Goal: Task Accomplishment & Management: Manage account settings

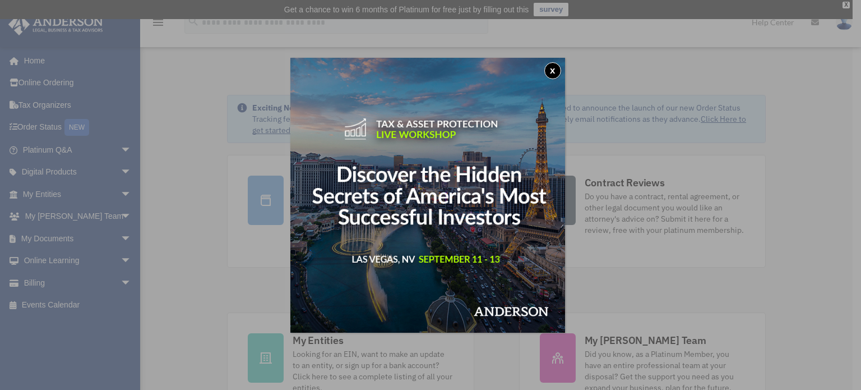
click at [556, 62] on button "x" at bounding box center [552, 70] width 17 height 17
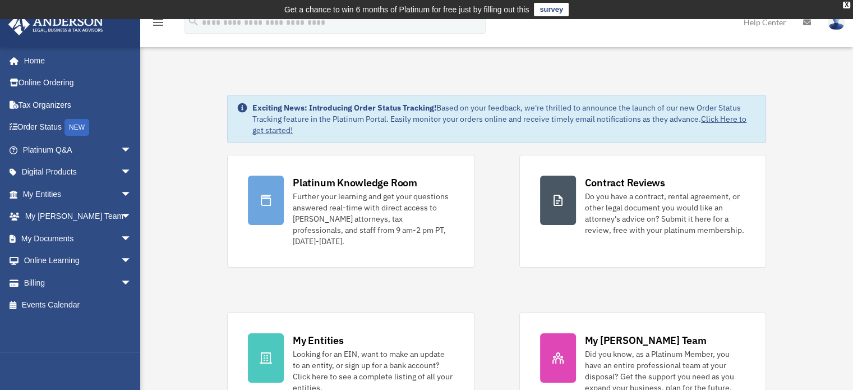
click at [833, 26] on img at bounding box center [836, 22] width 17 height 16
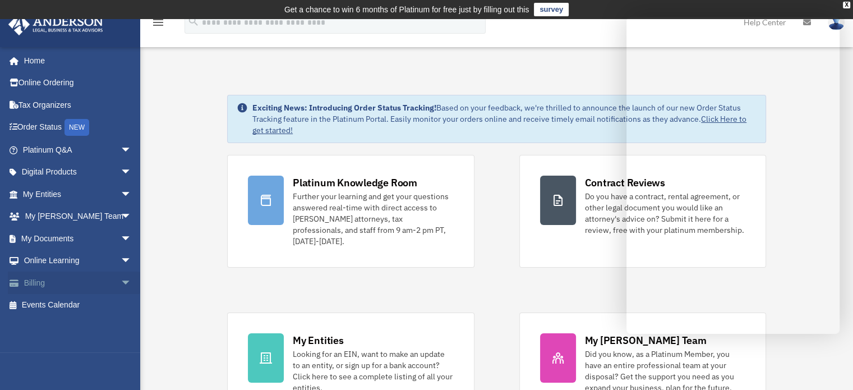
click at [99, 276] on link "Billing arrow_drop_down" at bounding box center [78, 282] width 141 height 22
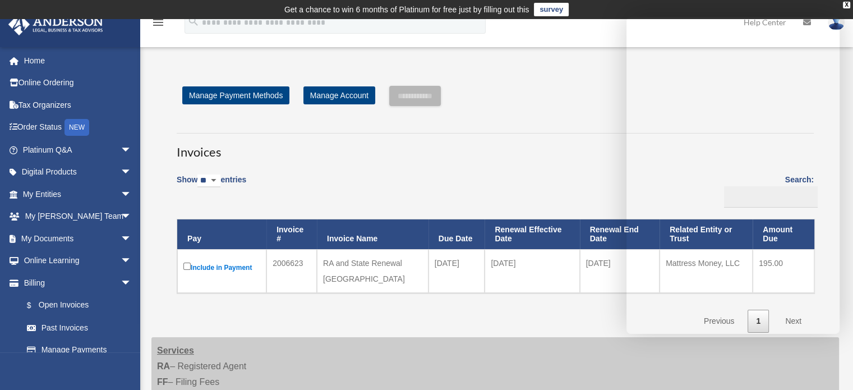
click at [562, 98] on div "**********" at bounding box center [495, 96] width 637 height 20
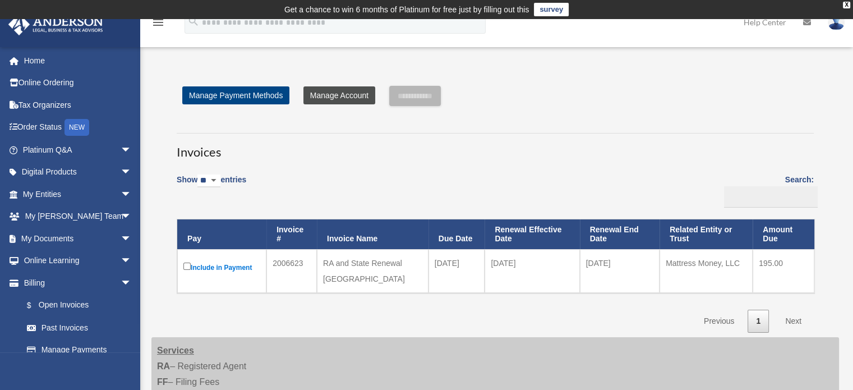
click at [316, 100] on link "Manage Account" at bounding box center [339, 95] width 72 height 18
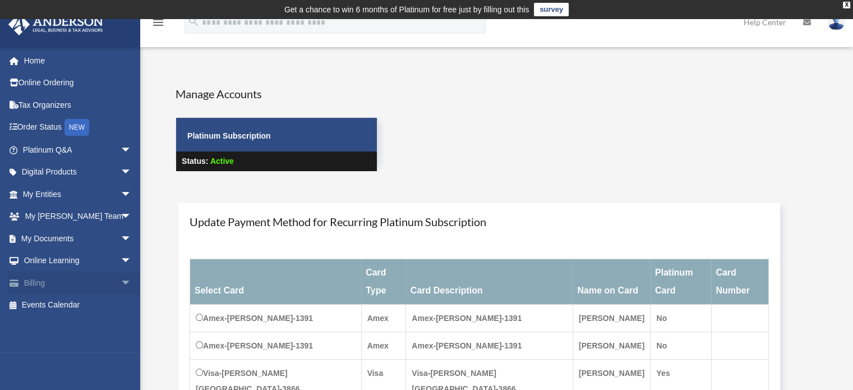
click at [121, 283] on span "arrow_drop_down" at bounding box center [132, 282] width 22 height 23
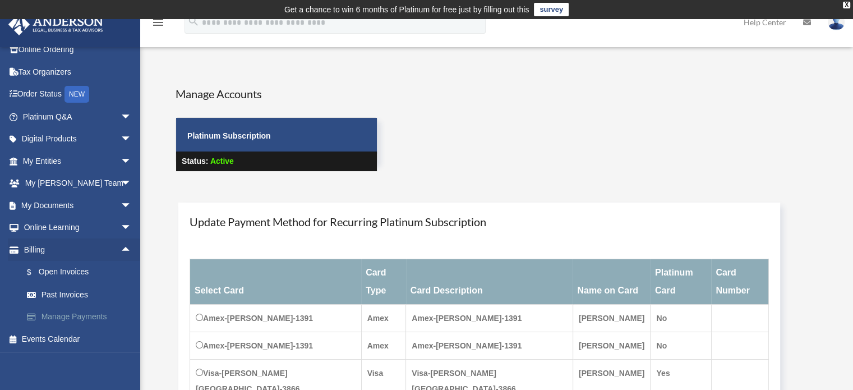
click at [89, 308] on link "Manage Payments" at bounding box center [82, 317] width 133 height 22
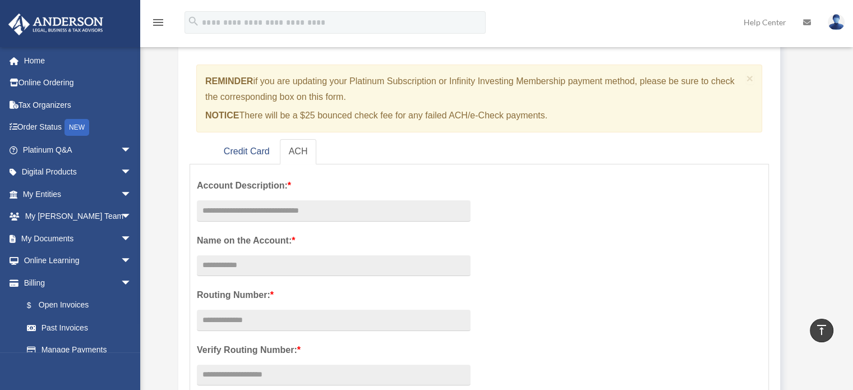
scroll to position [7, 0]
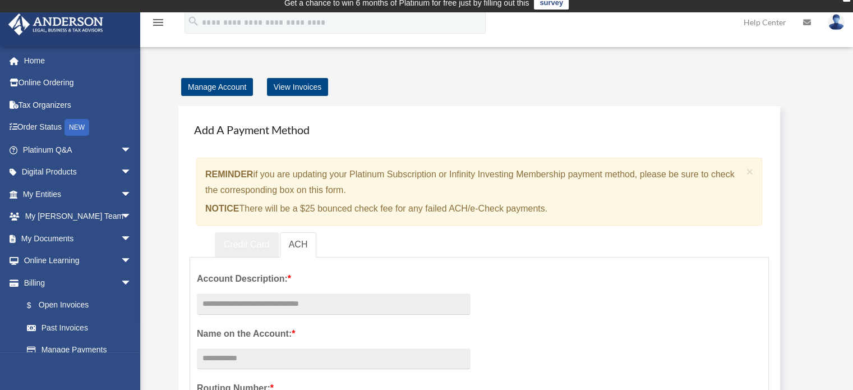
click at [255, 233] on link "Credit Card" at bounding box center [247, 244] width 64 height 25
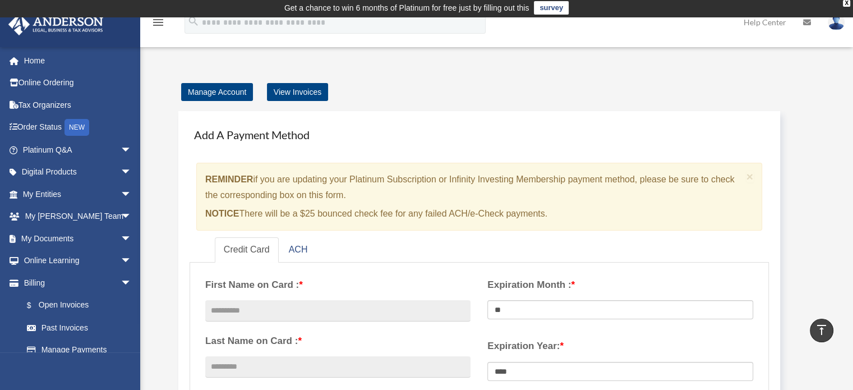
scroll to position [0, 0]
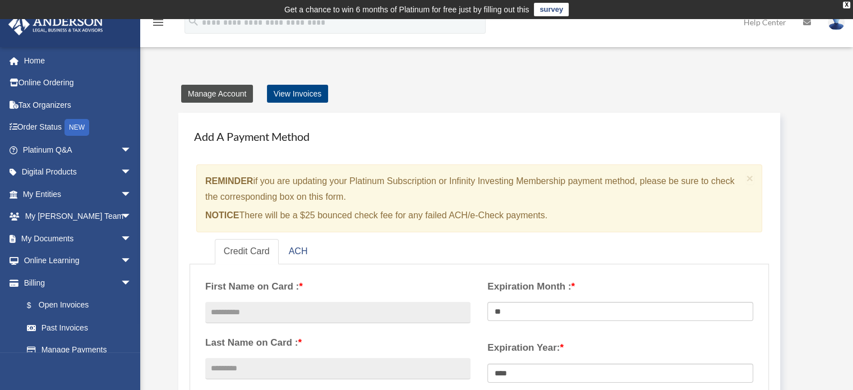
click at [239, 100] on link "Manage Account" at bounding box center [217, 94] width 72 height 18
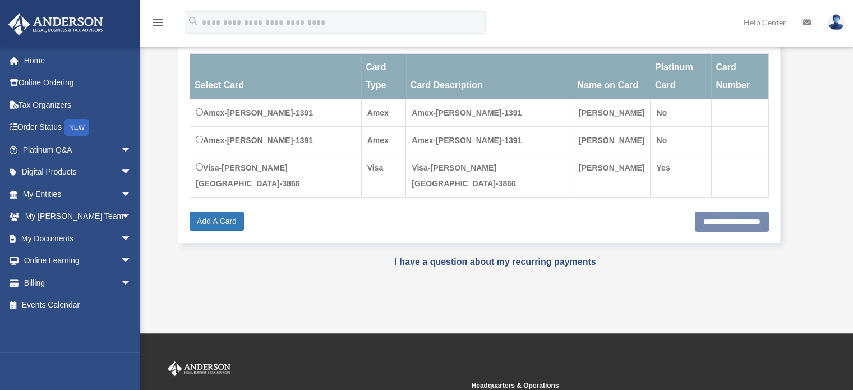
scroll to position [243, 0]
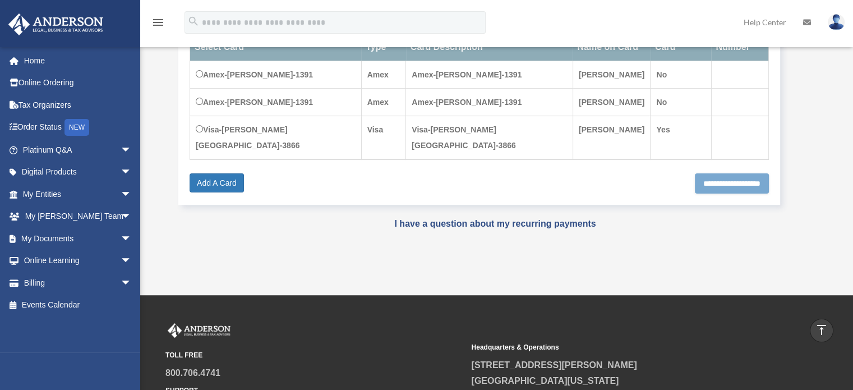
click at [704, 173] on input "**********" at bounding box center [732, 183] width 74 height 20
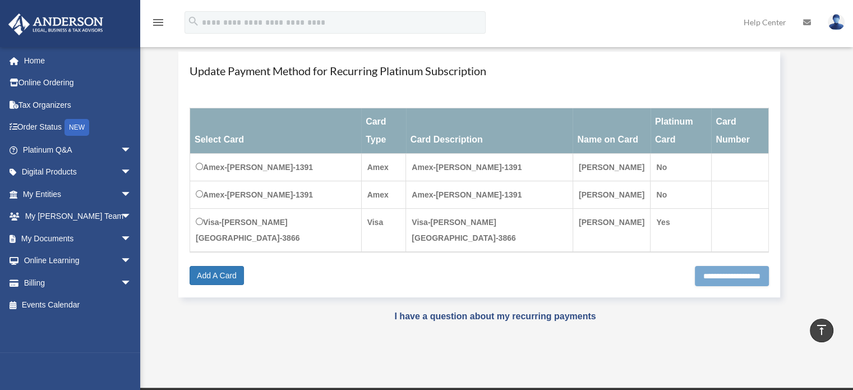
scroll to position [131, 0]
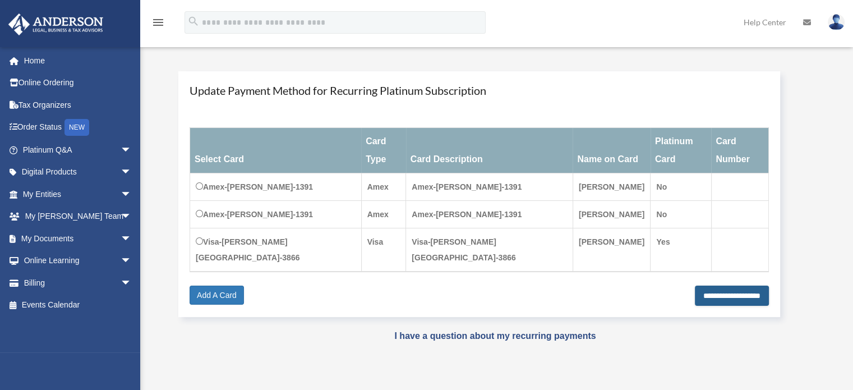
click at [715, 285] on input "**********" at bounding box center [732, 295] width 74 height 20
type input "**********"
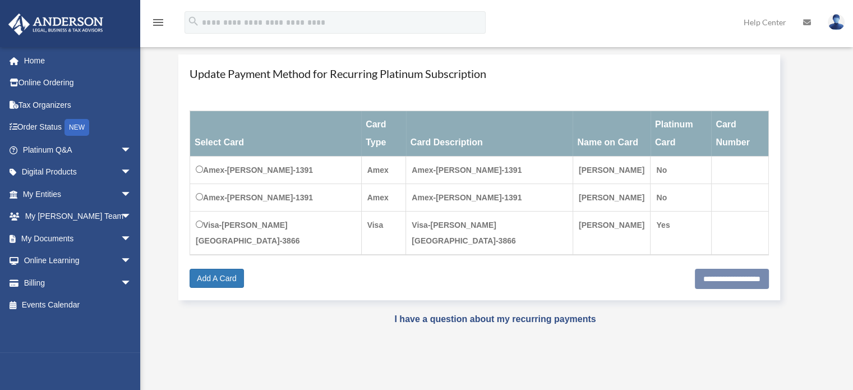
scroll to position [150, 0]
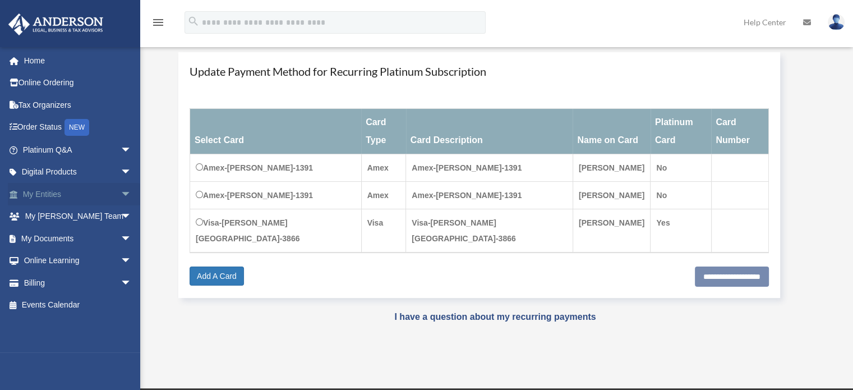
click at [86, 188] on link "My Entities arrow_drop_down" at bounding box center [78, 194] width 141 height 22
click at [834, 22] on img at bounding box center [836, 22] width 17 height 16
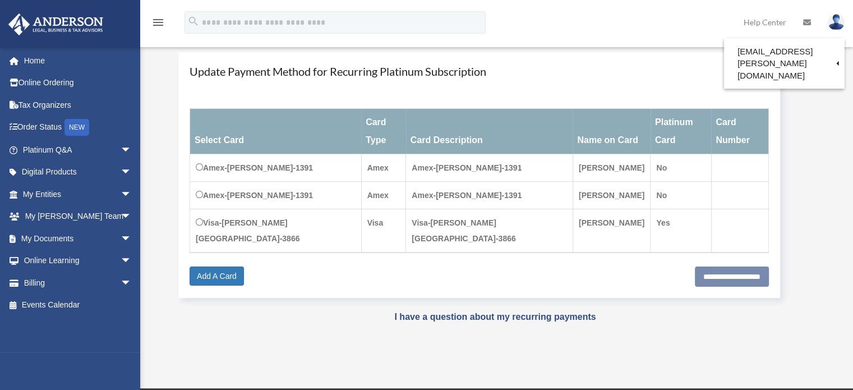
click at [834, 22] on img at bounding box center [836, 22] width 17 height 16
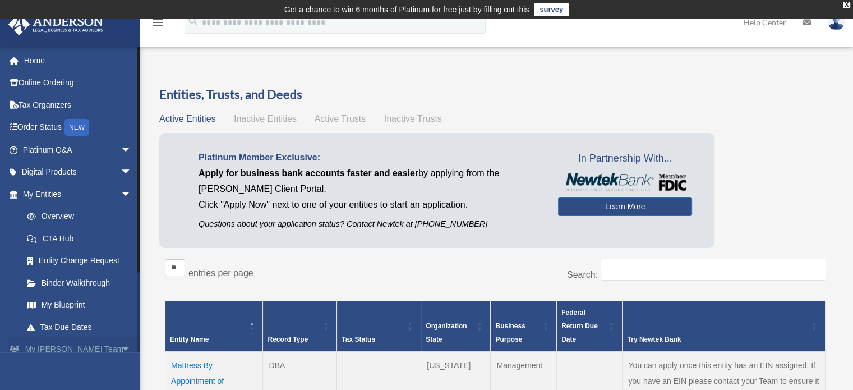
click at [53, 347] on link "My Anderson Team arrow_drop_down" at bounding box center [78, 349] width 141 height 22
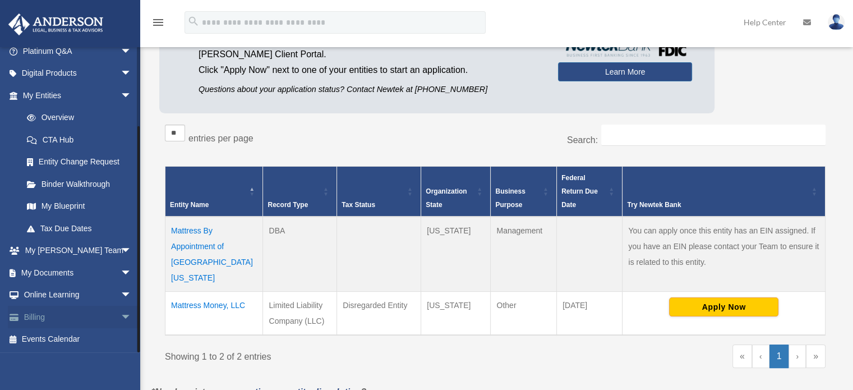
scroll to position [149, 0]
